Goal: Information Seeking & Learning: Learn about a topic

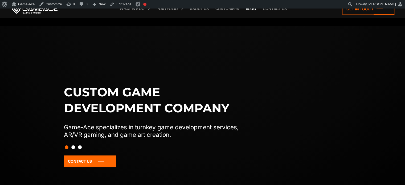
click at [252, 10] on link "Blog" at bounding box center [251, 9] width 16 height 18
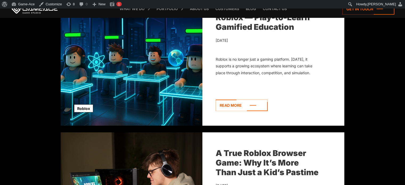
scroll to position [222, 0]
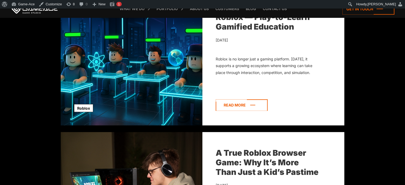
click at [241, 104] on icon at bounding box center [242, 104] width 52 height 11
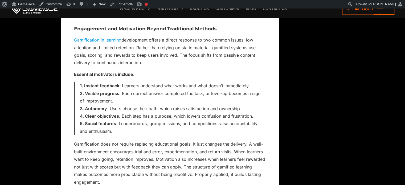
scroll to position [593, 0]
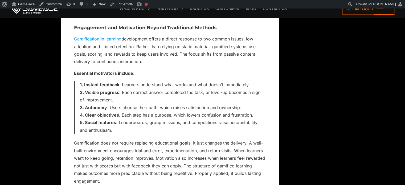
drag, startPoint x: 90, startPoint y: 77, endPoint x: 212, endPoint y: 86, distance: 122.5
click at [212, 89] on li "Visible progress . Each correct answer completed the task, or level-up becomes …" at bounding box center [173, 96] width 186 height 15
drag, startPoint x: 115, startPoint y: 77, endPoint x: 85, endPoint y: 76, distance: 30.7
click at [85, 82] on strong "Instant feedback" at bounding box center [101, 84] width 35 height 5
copy strong "nstant feedbac"
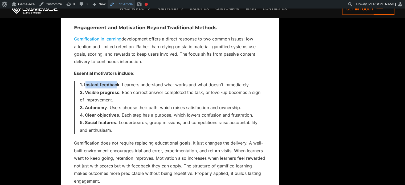
click at [126, 4] on link "Edit Article" at bounding box center [121, 4] width 27 height 9
